Goal: Task Accomplishment & Management: Manage account settings

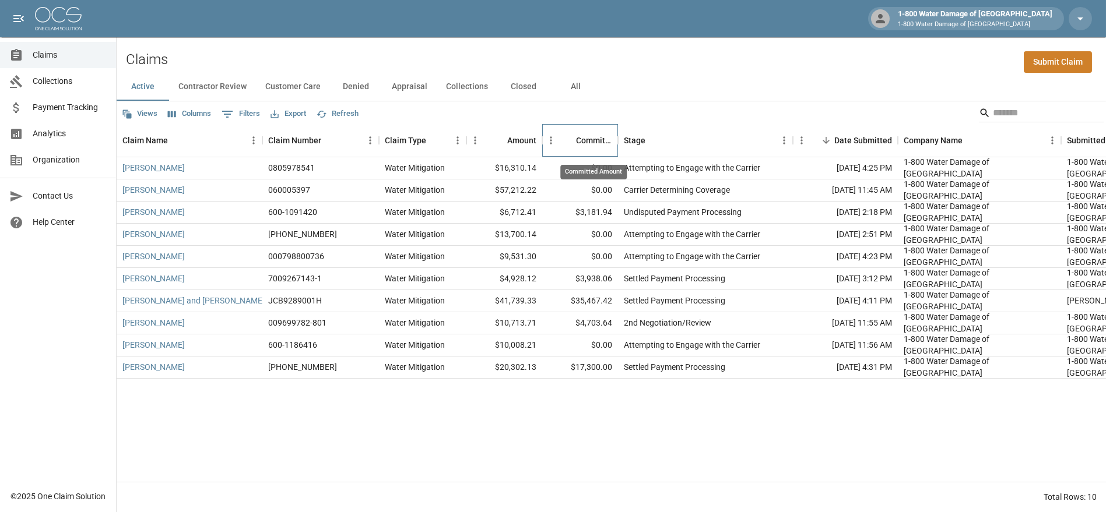
click at [580, 137] on div "Committed Amount" at bounding box center [594, 140] width 36 height 33
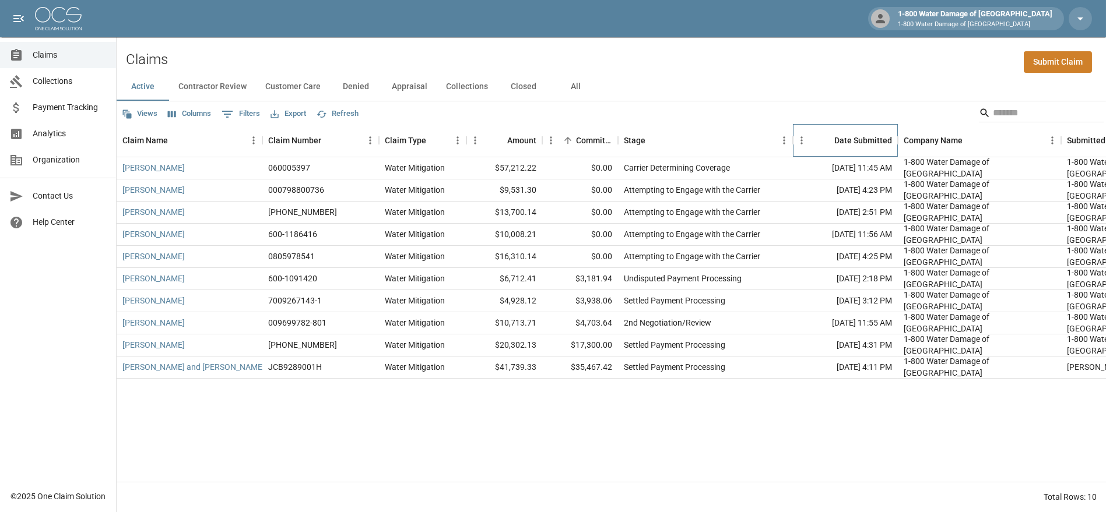
click at [858, 139] on div "Date Submitted" at bounding box center [863, 140] width 58 height 33
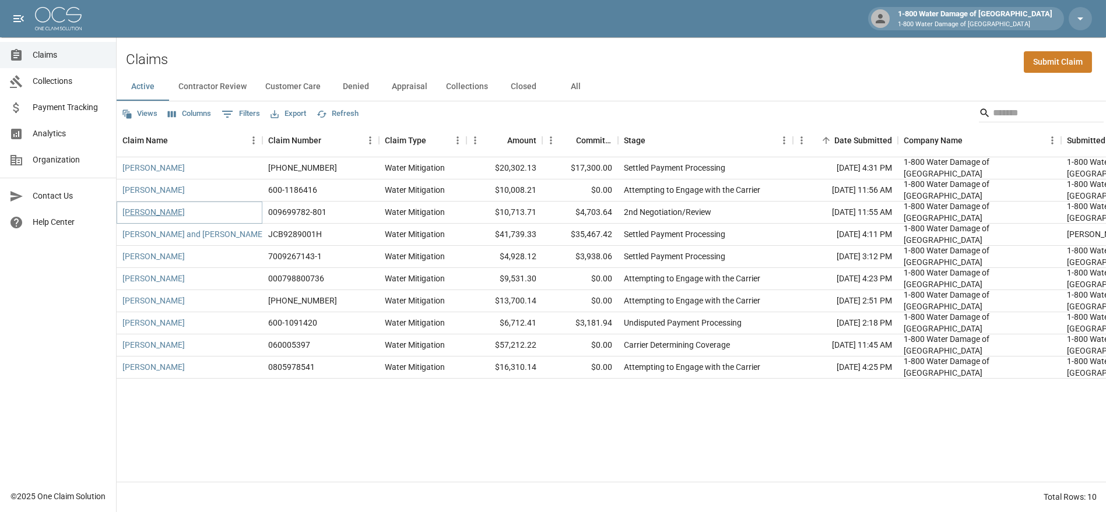
click at [133, 211] on link "[PERSON_NAME]" at bounding box center [153, 212] width 62 height 12
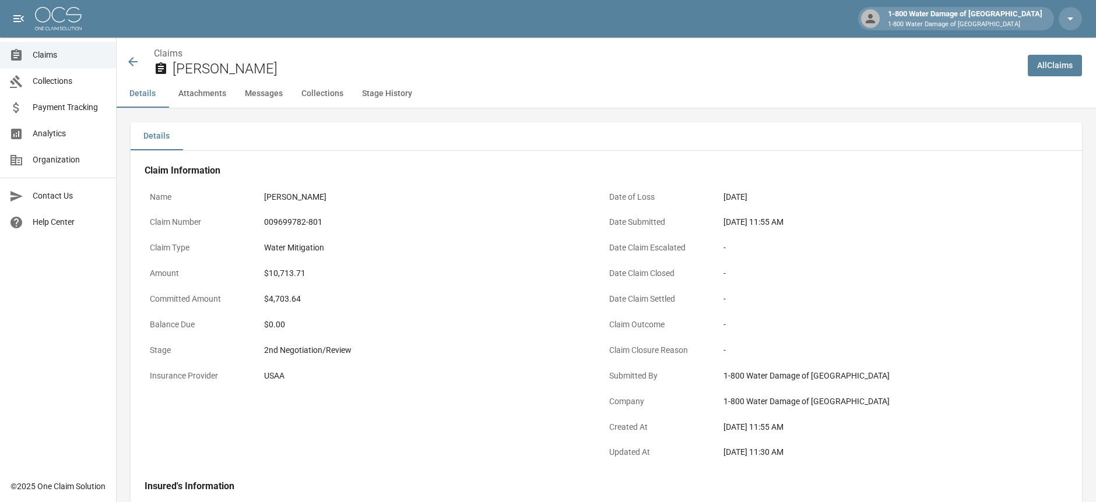
click at [34, 52] on span "Claims" at bounding box center [70, 55] width 74 height 12
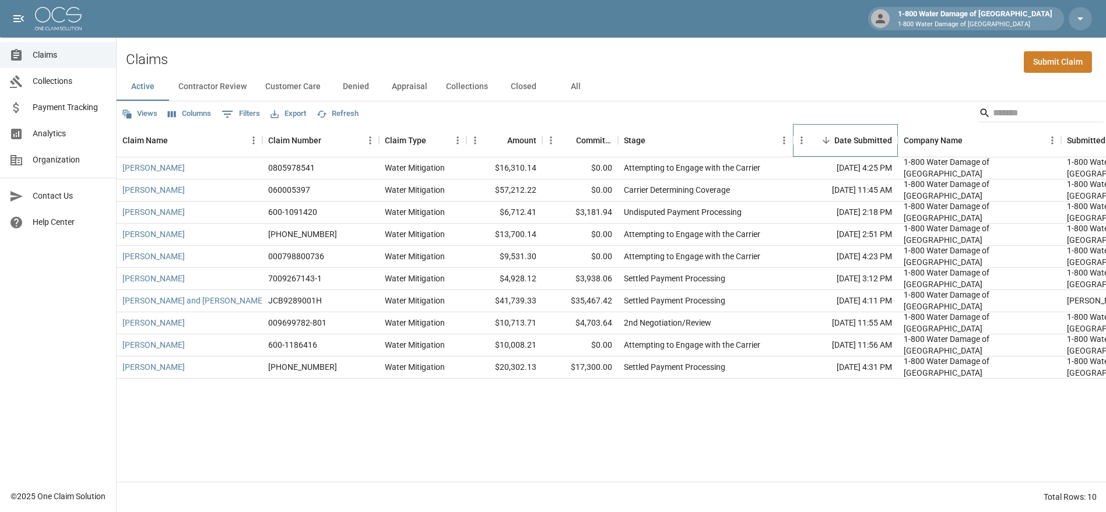
click at [878, 146] on div "Date Submitted" at bounding box center [863, 140] width 58 height 33
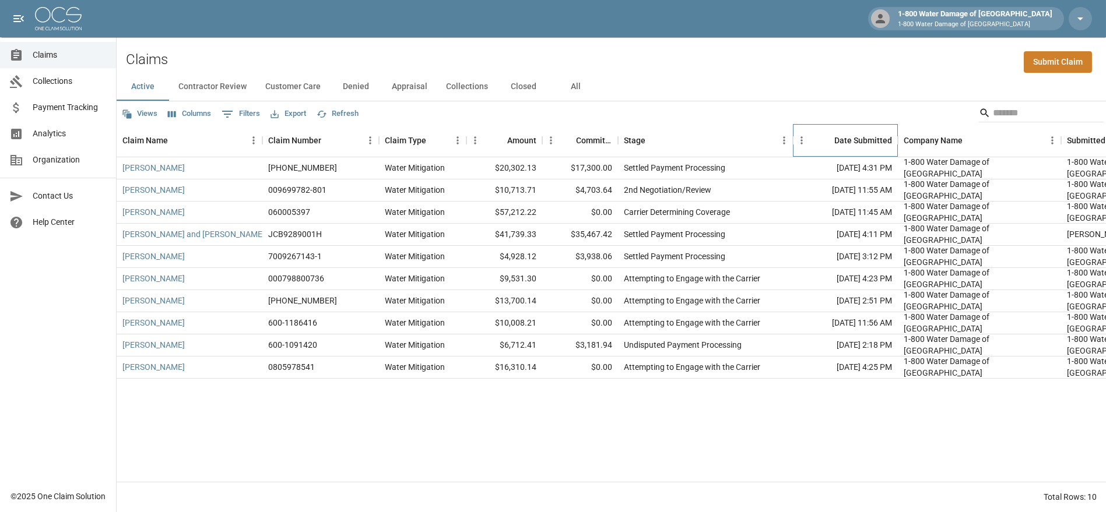
click at [875, 146] on div "Date Submitted" at bounding box center [863, 140] width 58 height 33
click at [226, 84] on button "Contractor Review" at bounding box center [212, 87] width 87 height 28
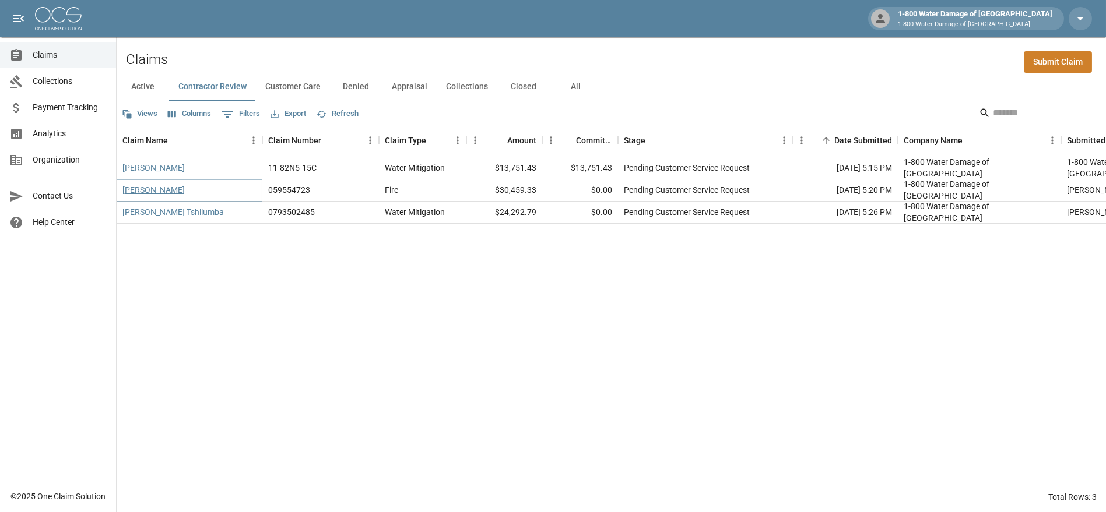
click at [158, 192] on link "[PERSON_NAME]" at bounding box center [153, 190] width 62 height 12
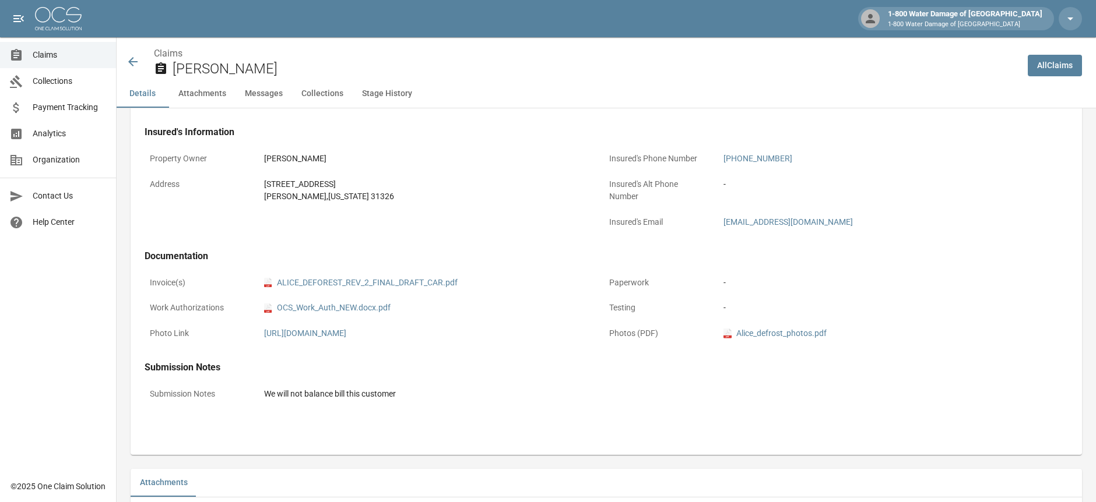
scroll to position [388, 0]
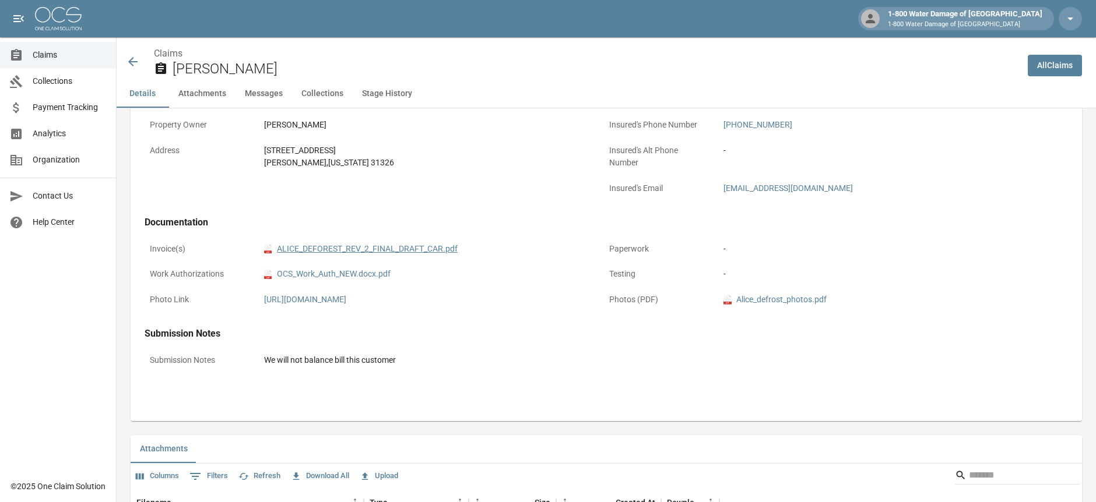
click at [328, 249] on link "pdf ALICE_DEFOREST_REV_2_FINAL_DRAFT_CAR.pdf" at bounding box center [361, 249] width 194 height 12
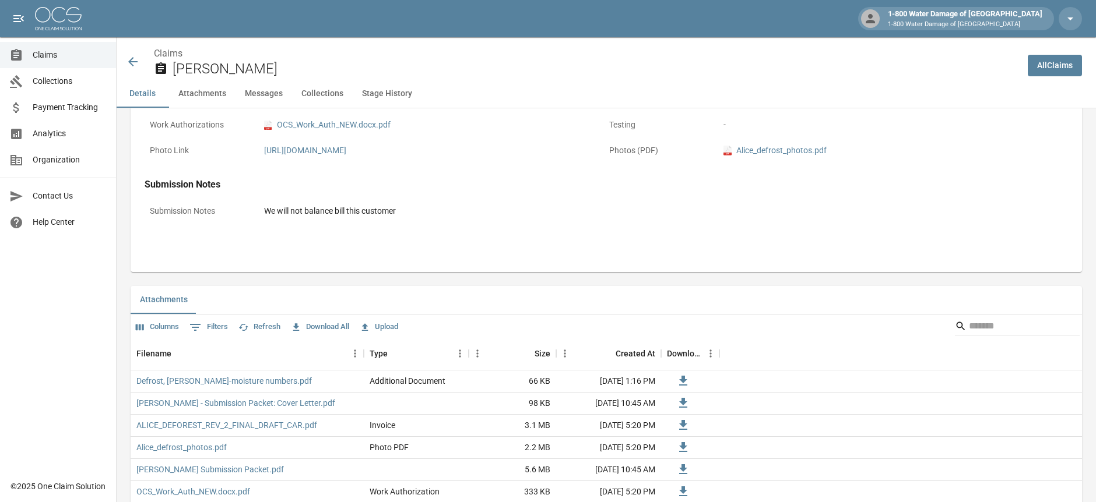
scroll to position [583, 0]
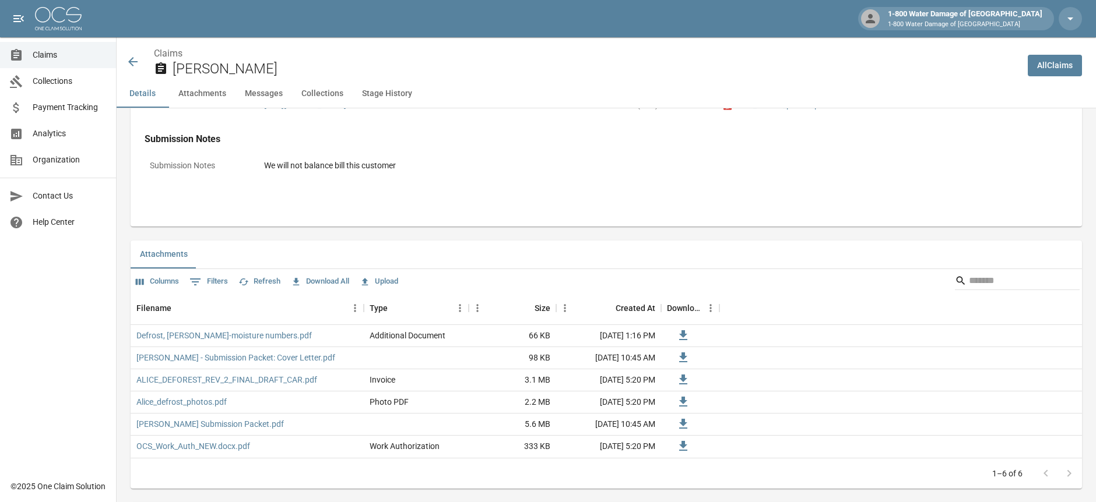
click at [134, 64] on icon at bounding box center [133, 62] width 14 height 14
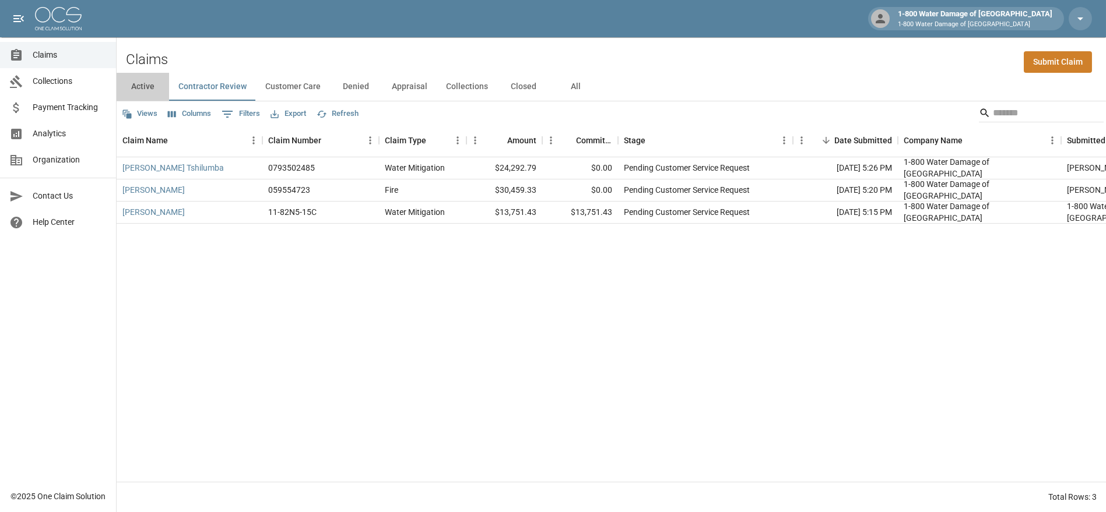
click at [146, 82] on button "Active" at bounding box center [143, 87] width 52 height 28
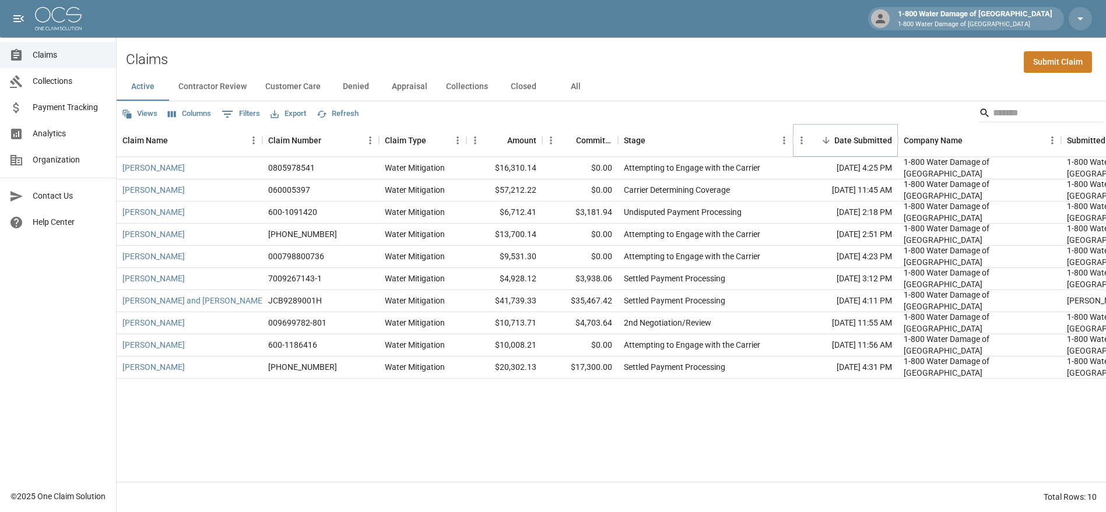
click at [831, 140] on button "Sort" at bounding box center [826, 140] width 16 height 16
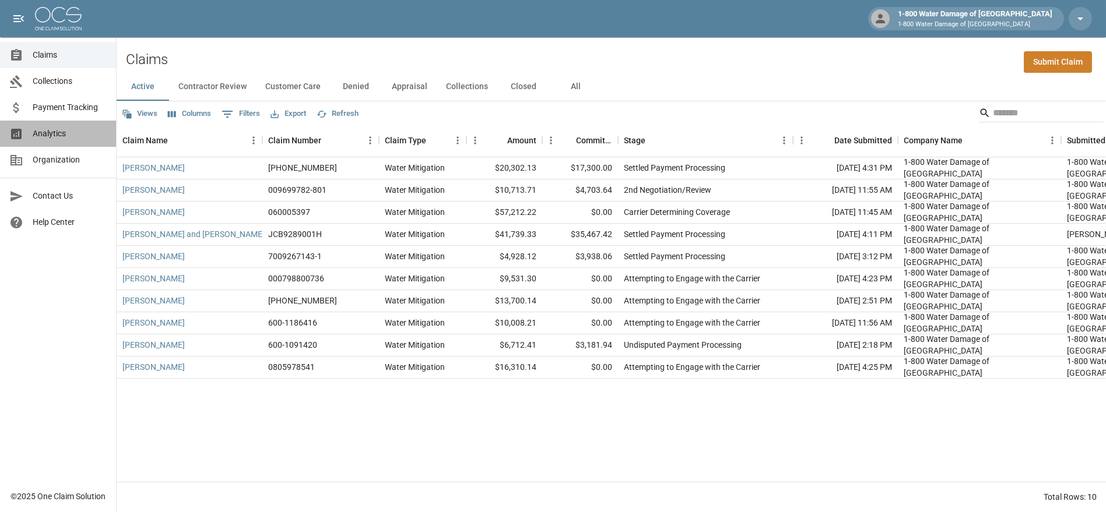
click at [62, 128] on span "Analytics" at bounding box center [70, 134] width 74 height 12
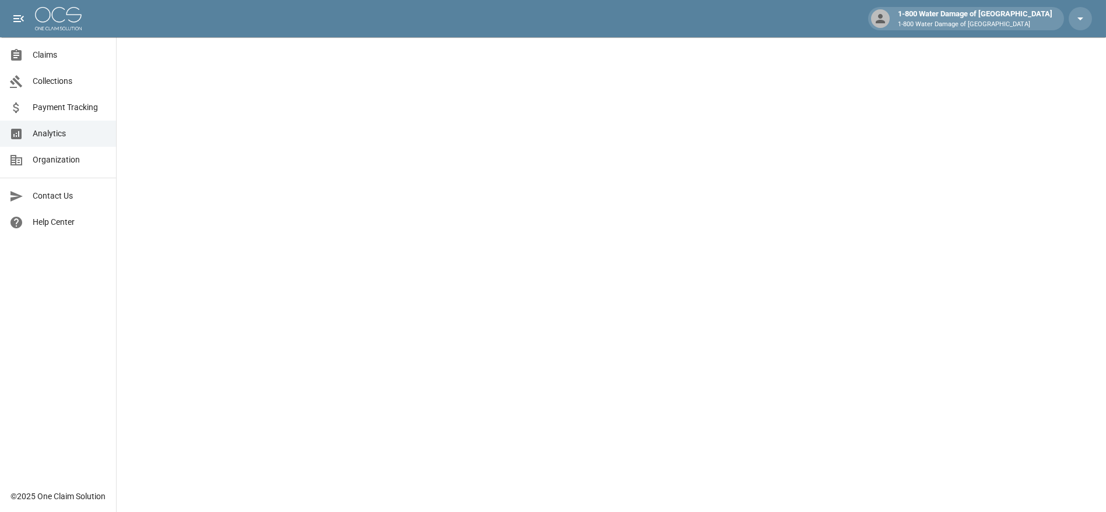
click at [69, 80] on span "Collections" at bounding box center [70, 81] width 74 height 12
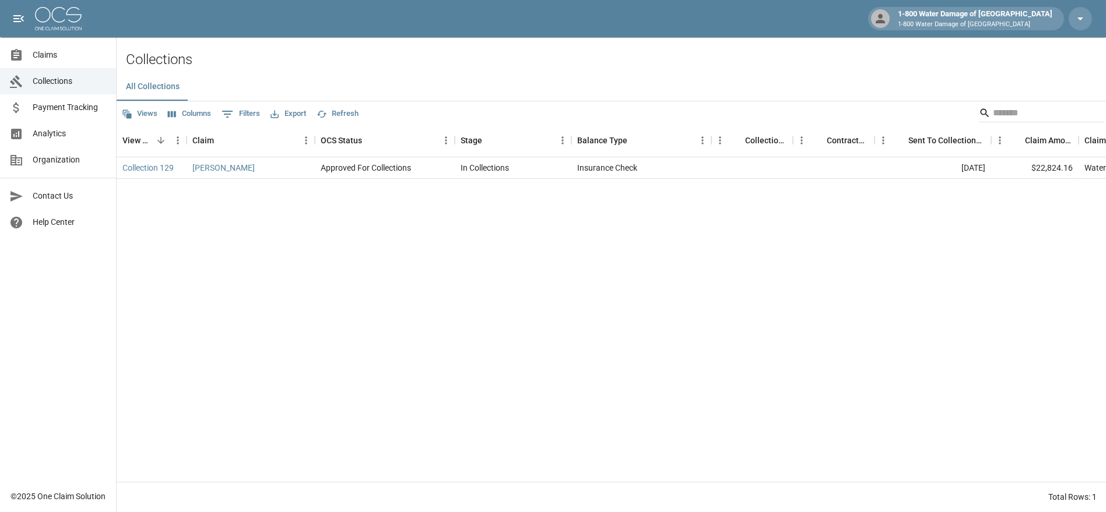
click at [48, 61] on span "Claims" at bounding box center [70, 55] width 74 height 12
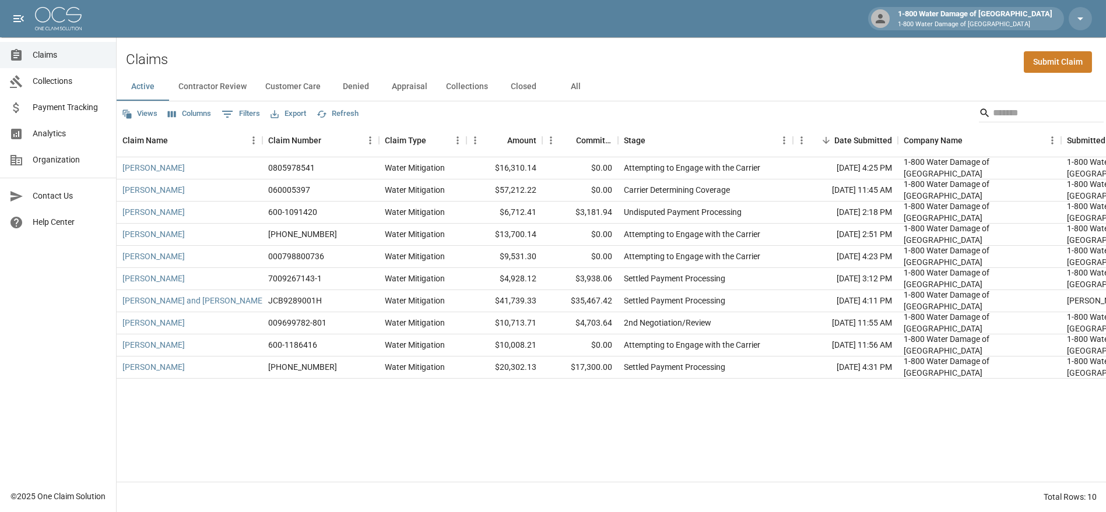
drag, startPoint x: 570, startPoint y: 88, endPoint x: 576, endPoint y: 89, distance: 6.4
click at [571, 88] on button "All" at bounding box center [576, 87] width 52 height 28
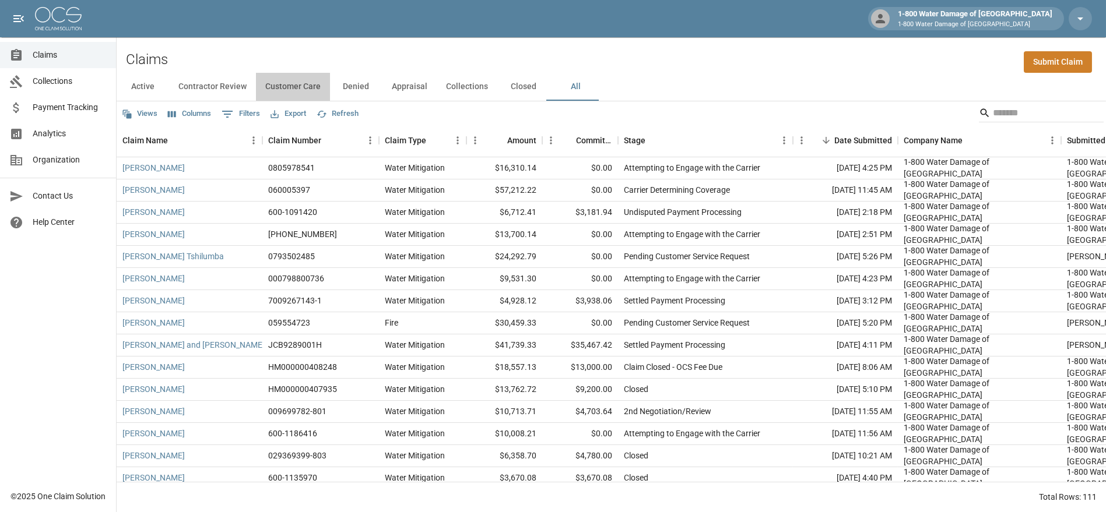
click at [293, 84] on button "Customer Care" at bounding box center [293, 87] width 74 height 28
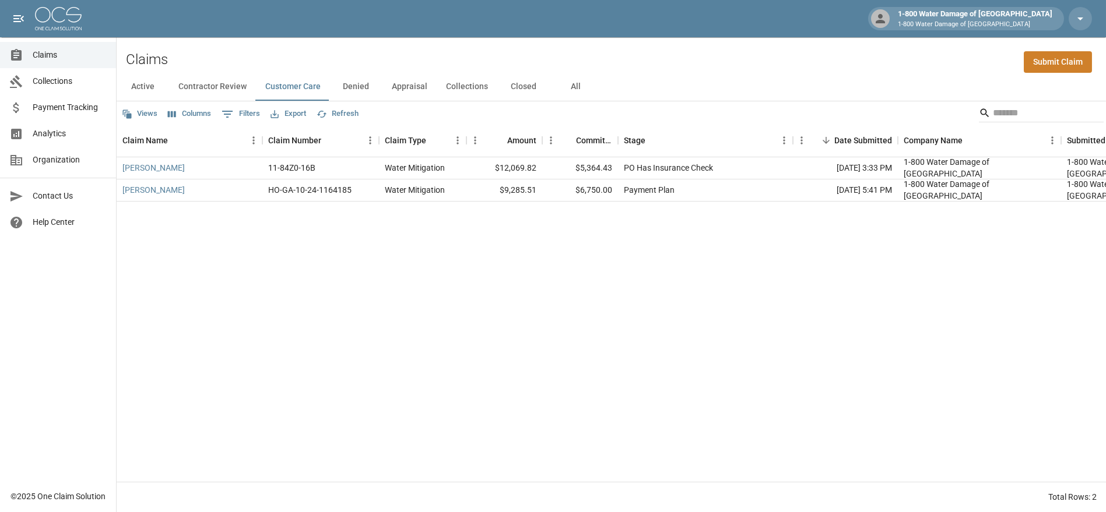
click at [216, 87] on button "Contractor Review" at bounding box center [212, 87] width 87 height 28
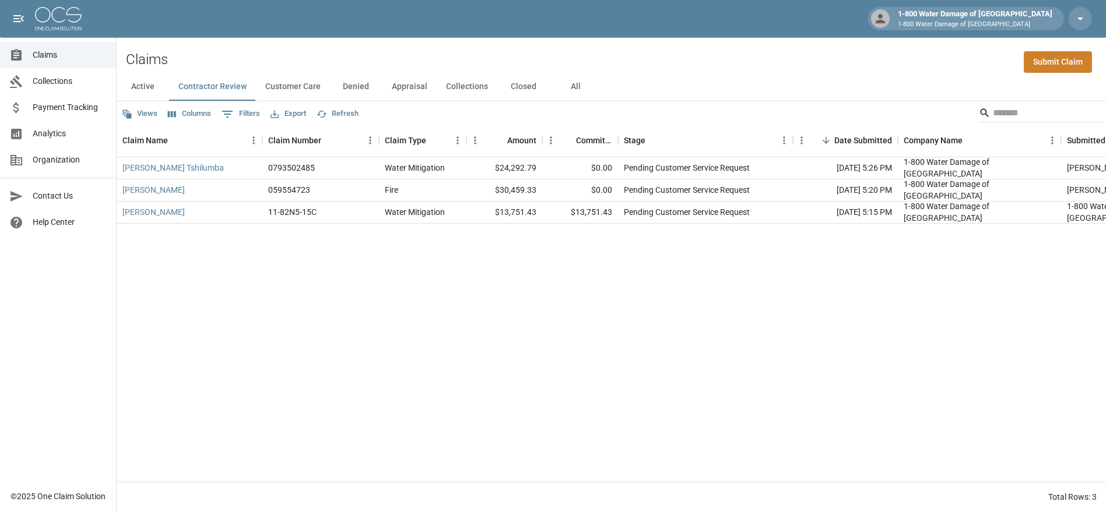
click at [304, 82] on button "Customer Care" at bounding box center [293, 87] width 74 height 28
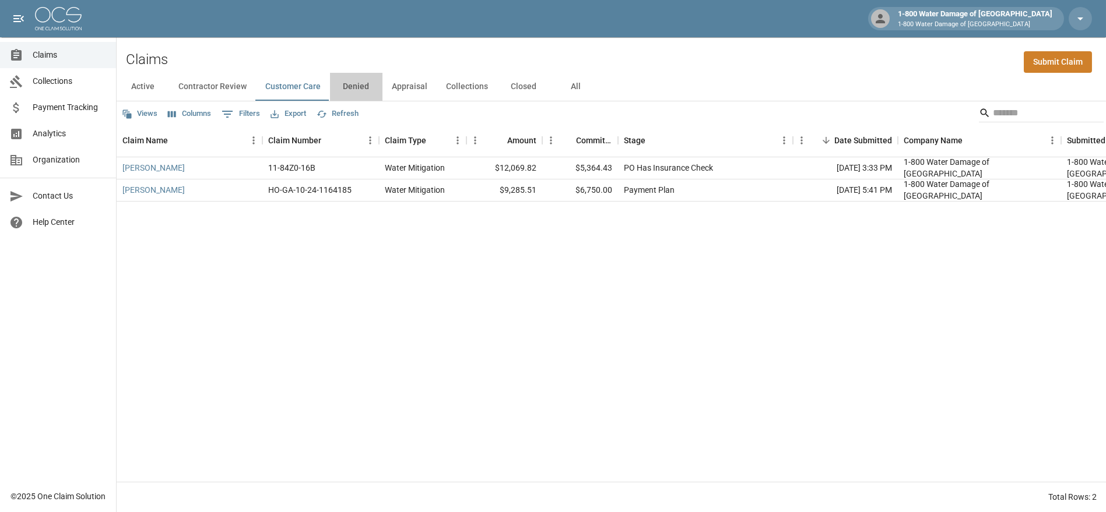
click at [363, 88] on button "Denied" at bounding box center [356, 87] width 52 height 28
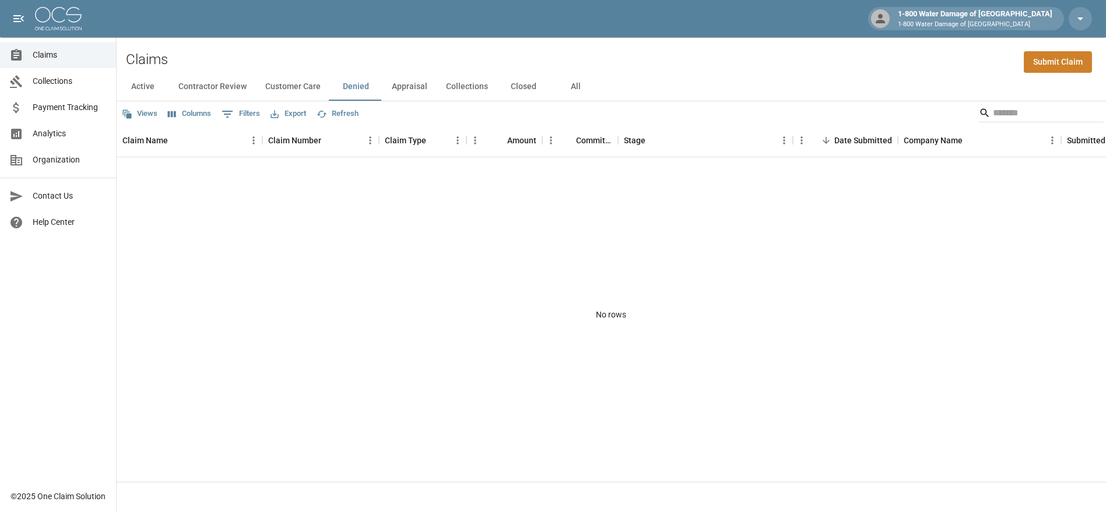
click at [404, 86] on button "Appraisal" at bounding box center [409, 87] width 54 height 28
click at [466, 90] on button "Collections" at bounding box center [467, 87] width 61 height 28
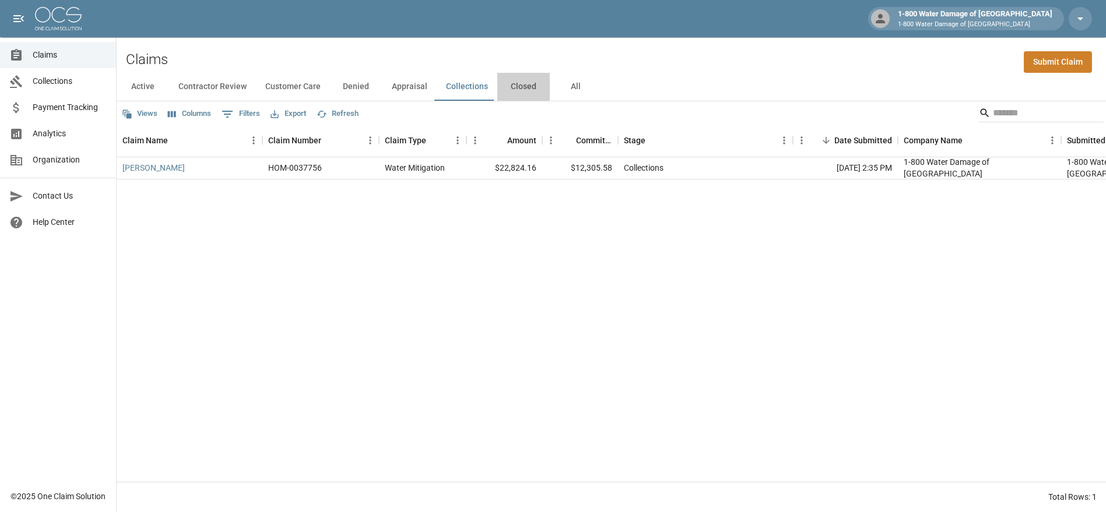
click at [523, 92] on button "Closed" at bounding box center [523, 87] width 52 height 28
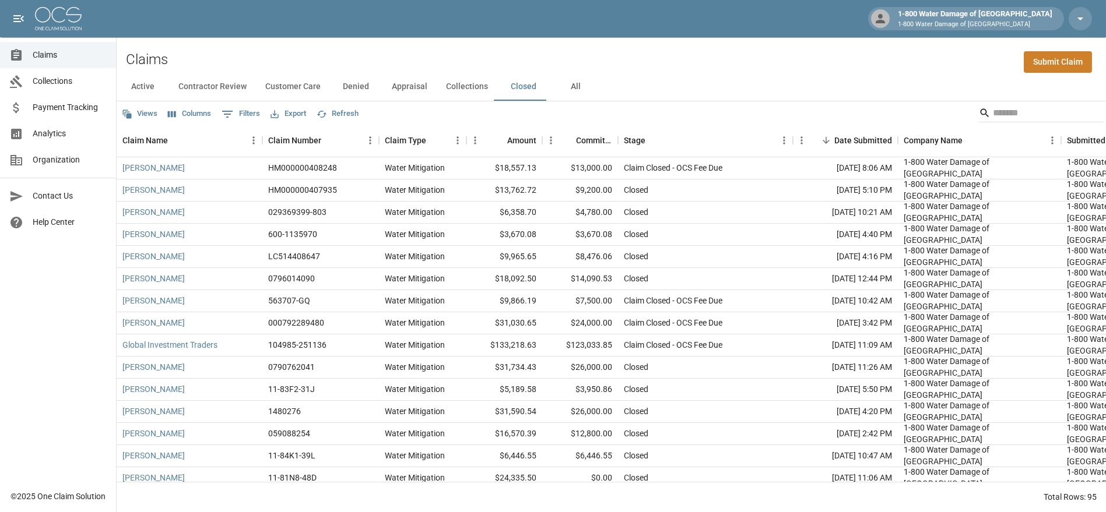
click at [462, 90] on button "Collections" at bounding box center [467, 87] width 61 height 28
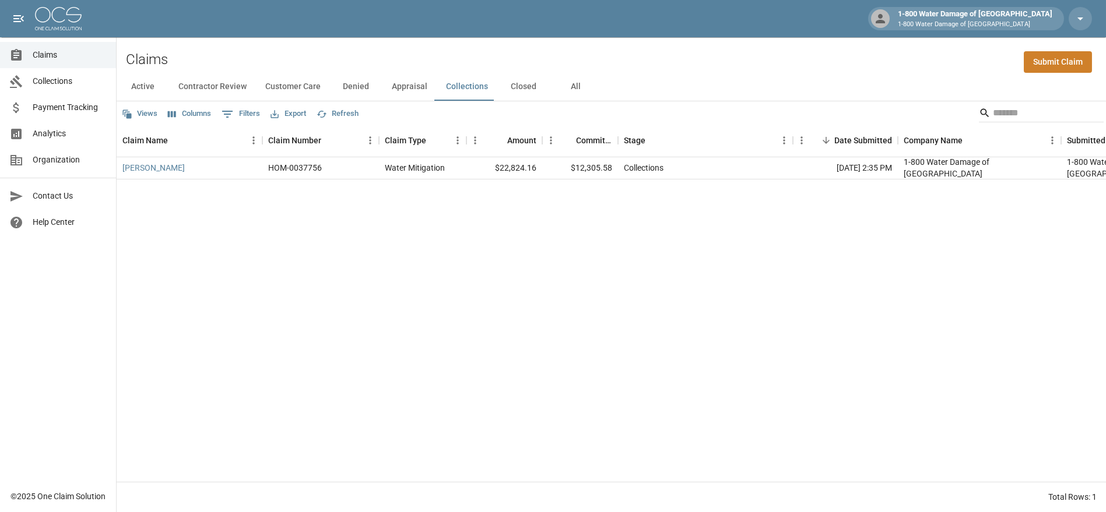
click at [140, 87] on button "Active" at bounding box center [143, 87] width 52 height 28
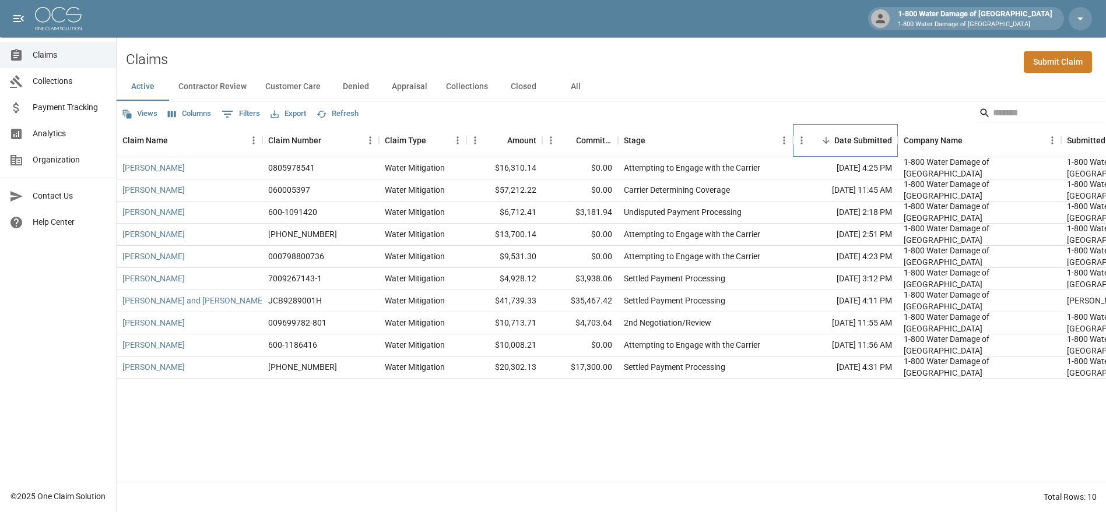
click at [869, 135] on div "Date Submitted" at bounding box center [863, 140] width 58 height 33
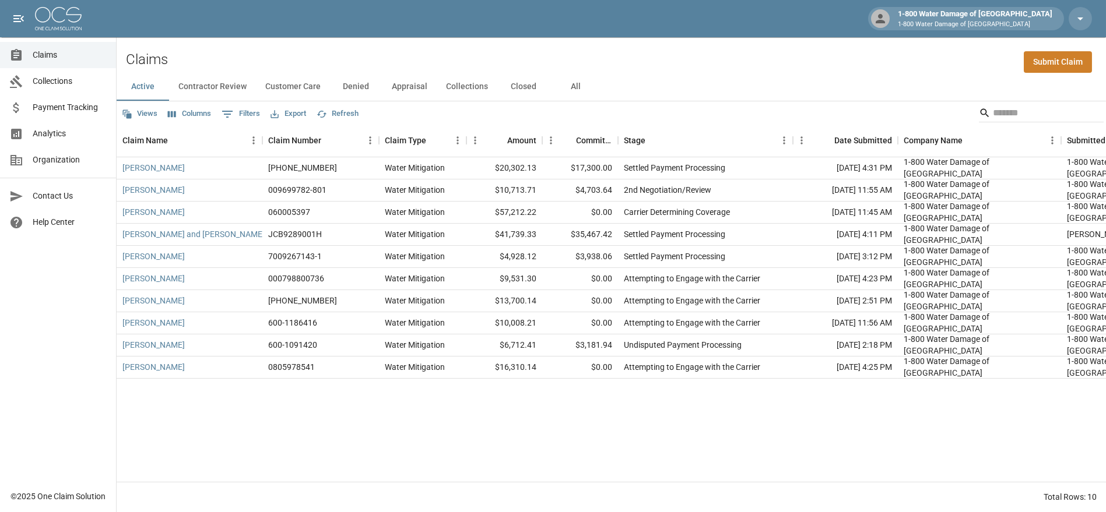
click at [201, 82] on button "Contractor Review" at bounding box center [212, 87] width 87 height 28
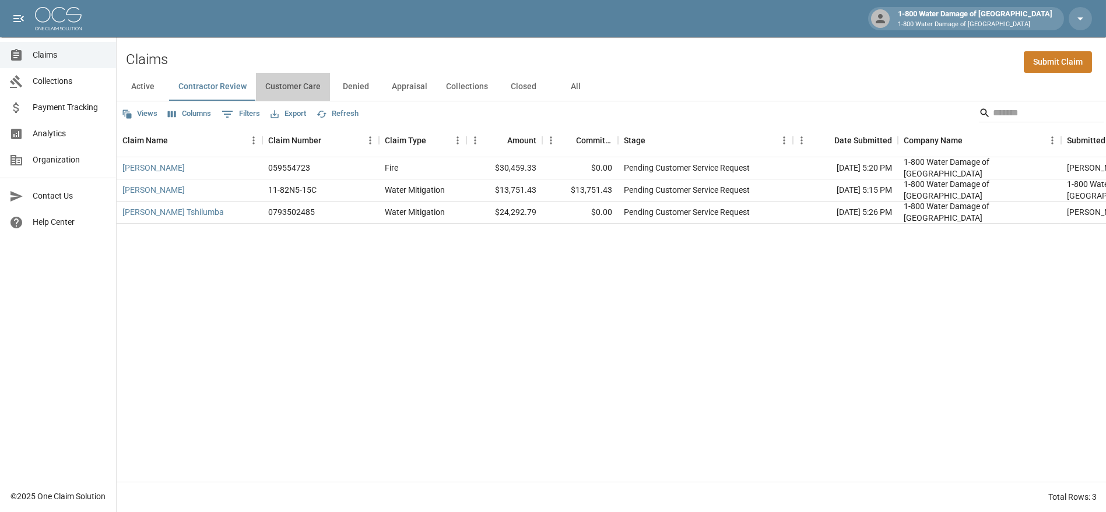
click at [283, 80] on button "Customer Care" at bounding box center [293, 87] width 74 height 28
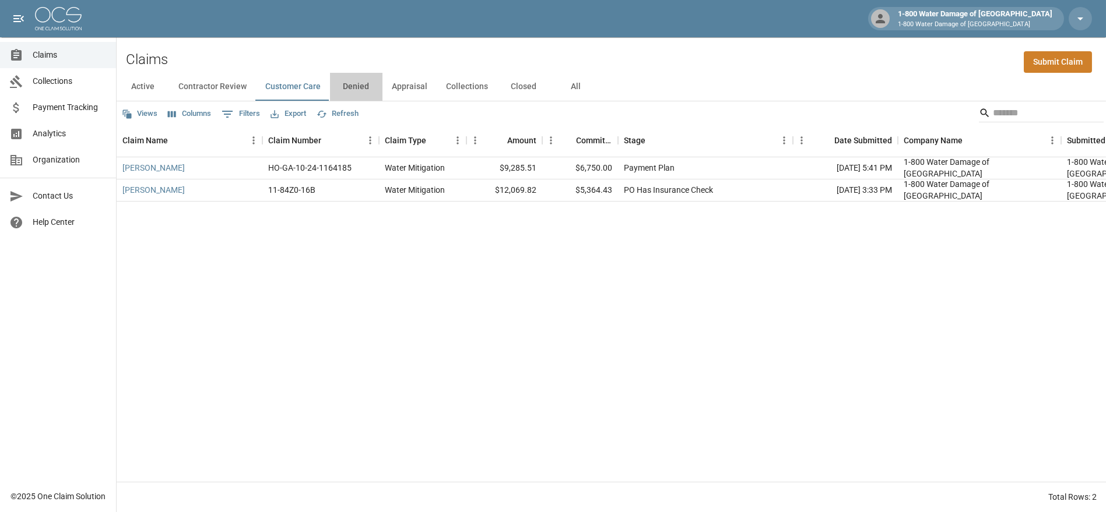
click at [350, 90] on button "Denied" at bounding box center [356, 87] width 52 height 28
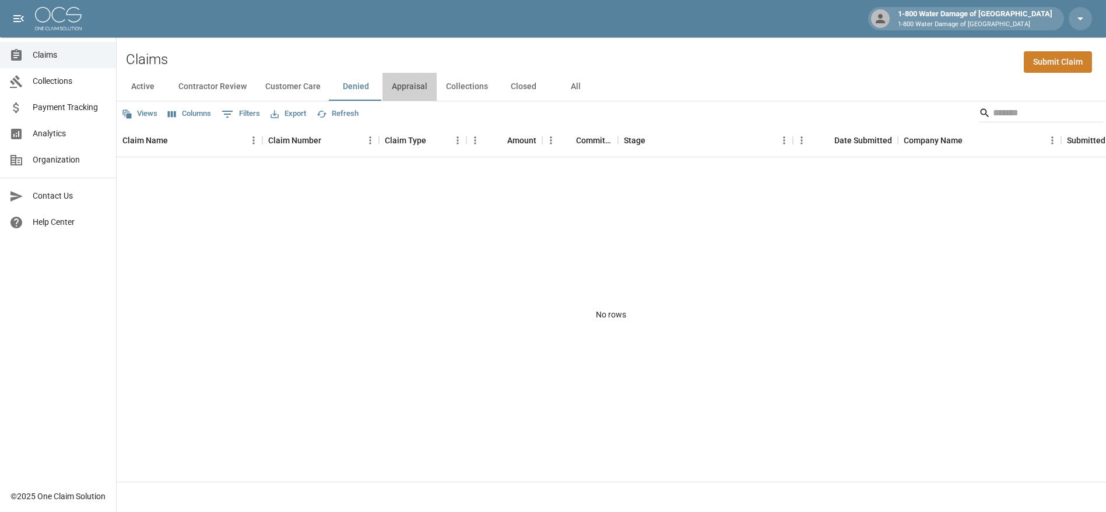
click at [407, 89] on button "Appraisal" at bounding box center [409, 87] width 54 height 28
click at [465, 84] on button "Collections" at bounding box center [467, 87] width 61 height 28
